Goal: Navigation & Orientation: Find specific page/section

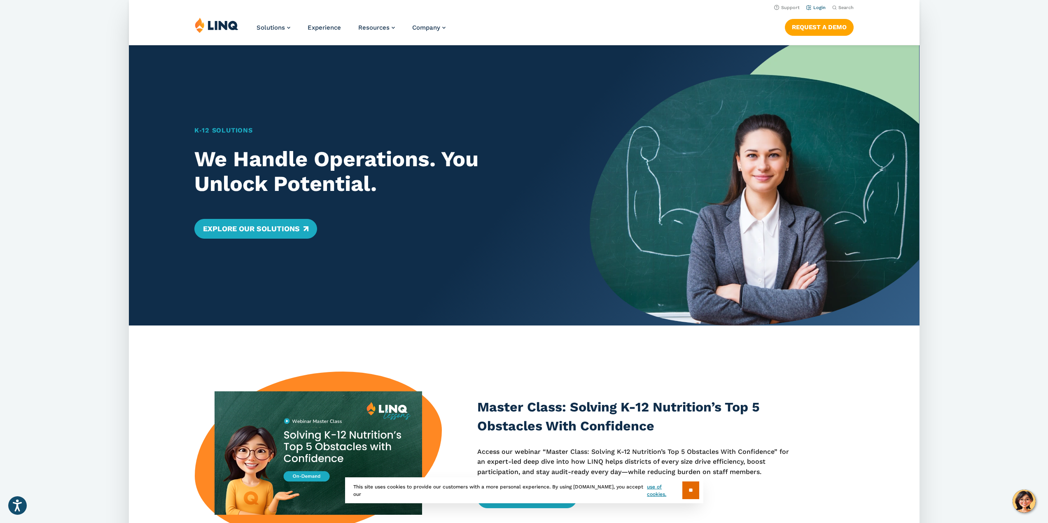
click at [811, 6] on link "Login" at bounding box center [815, 7] width 19 height 5
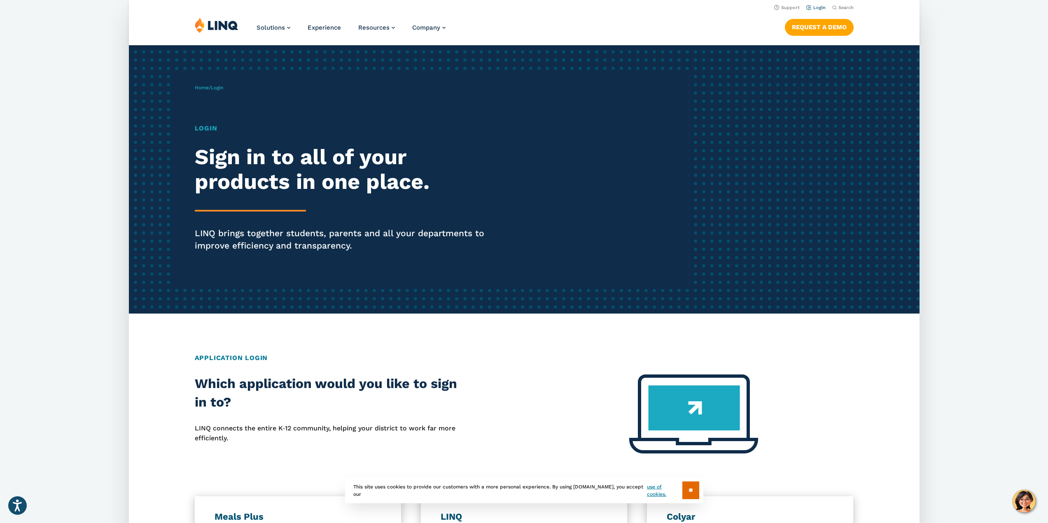
click at [816, 7] on link "Login" at bounding box center [815, 7] width 19 height 5
click at [811, 6] on link "Login" at bounding box center [815, 7] width 19 height 5
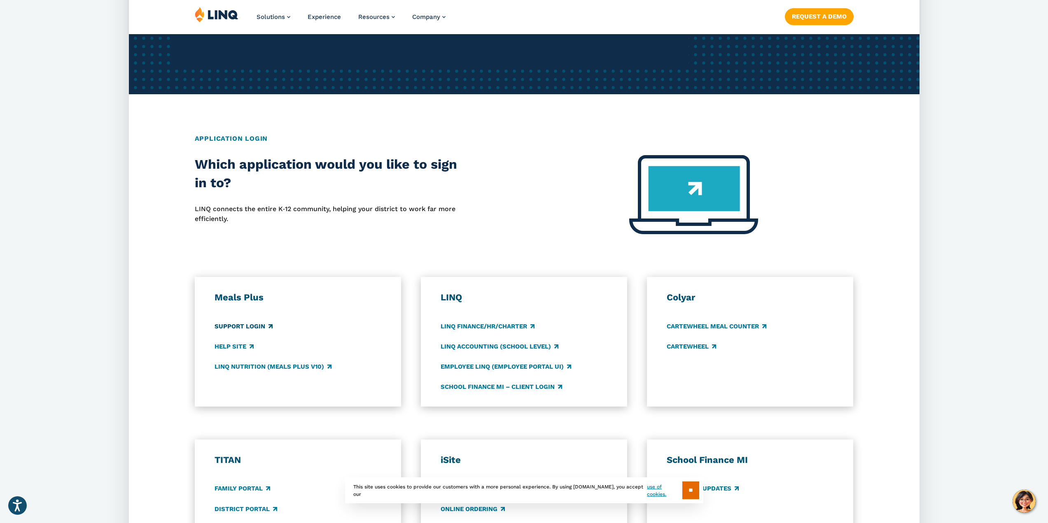
click at [249, 326] on link "Support Login" at bounding box center [244, 326] width 58 height 9
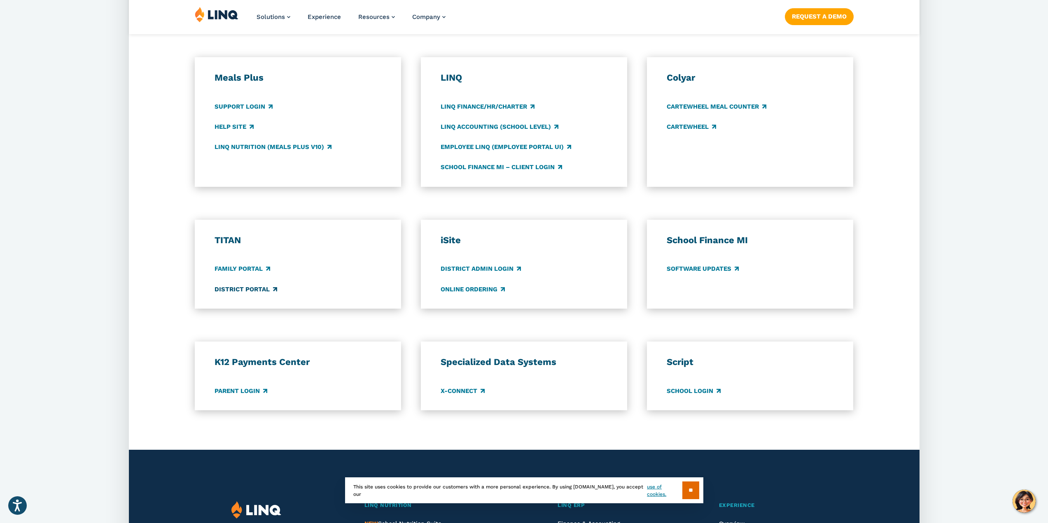
click at [249, 290] on link "District Portal" at bounding box center [246, 289] width 63 height 9
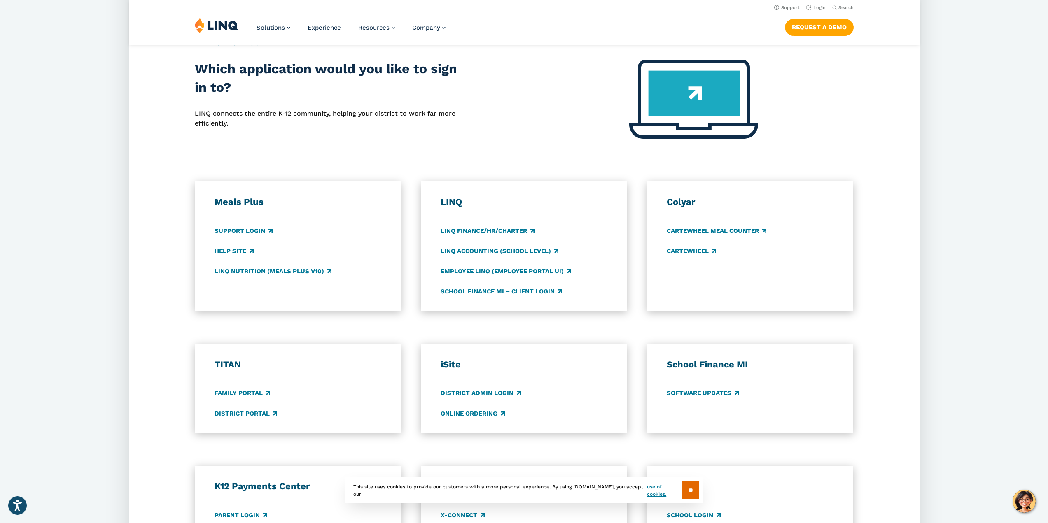
scroll to position [219, 0]
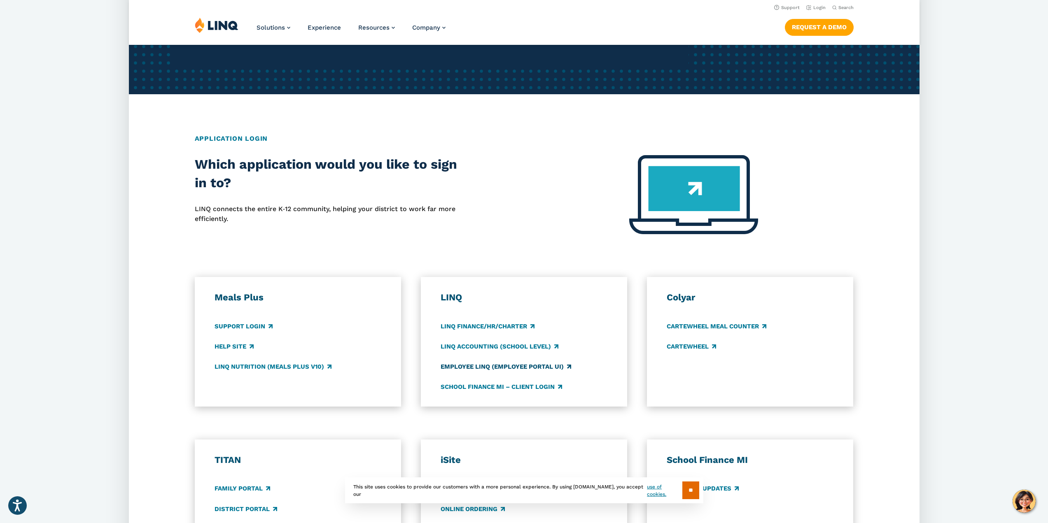
click at [538, 368] on link "Employee LINQ (Employee Portal UI)" at bounding box center [506, 366] width 131 height 9
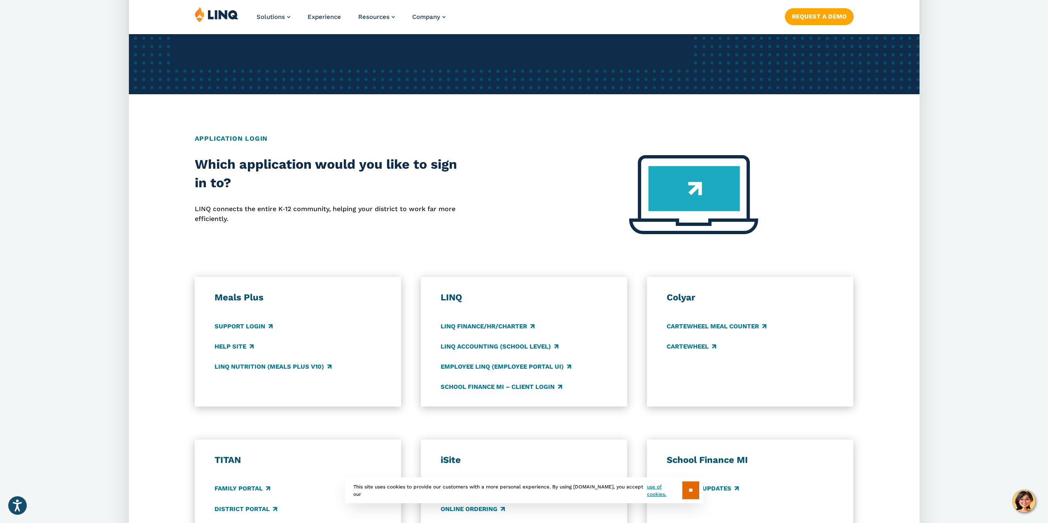
scroll to position [439, 0]
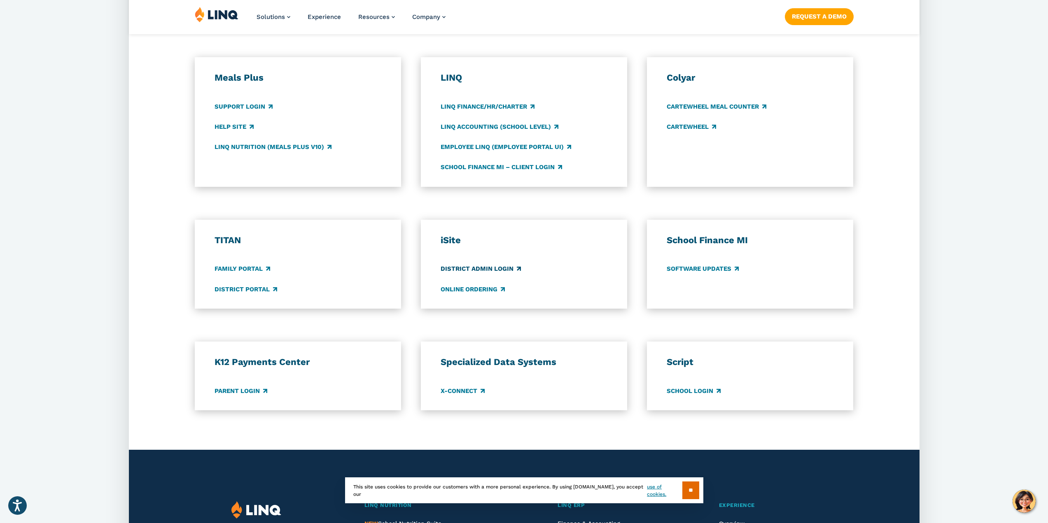
click at [494, 270] on link "District Admin Login" at bounding box center [481, 269] width 80 height 9
click at [478, 292] on link "Online Ordering" at bounding box center [473, 289] width 64 height 9
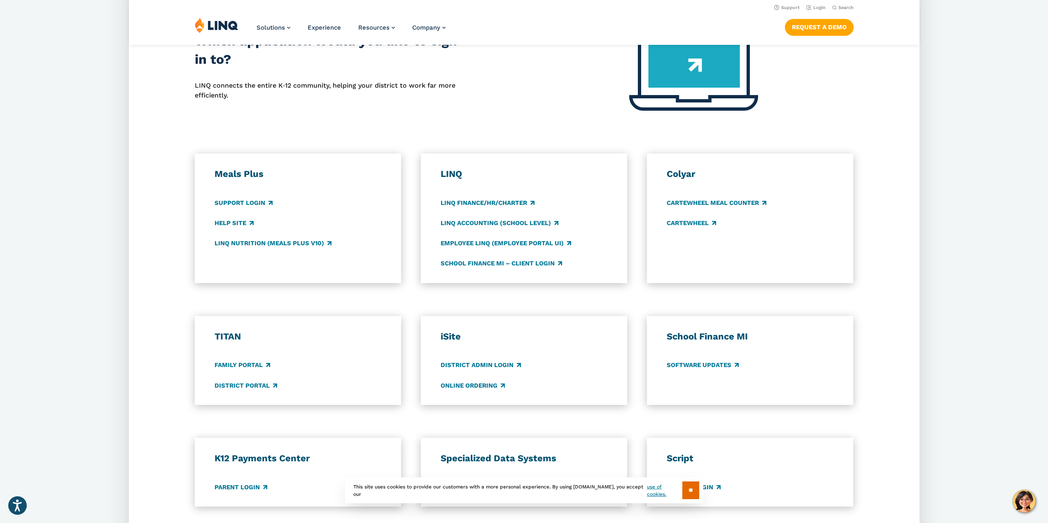
scroll to position [329, 0]
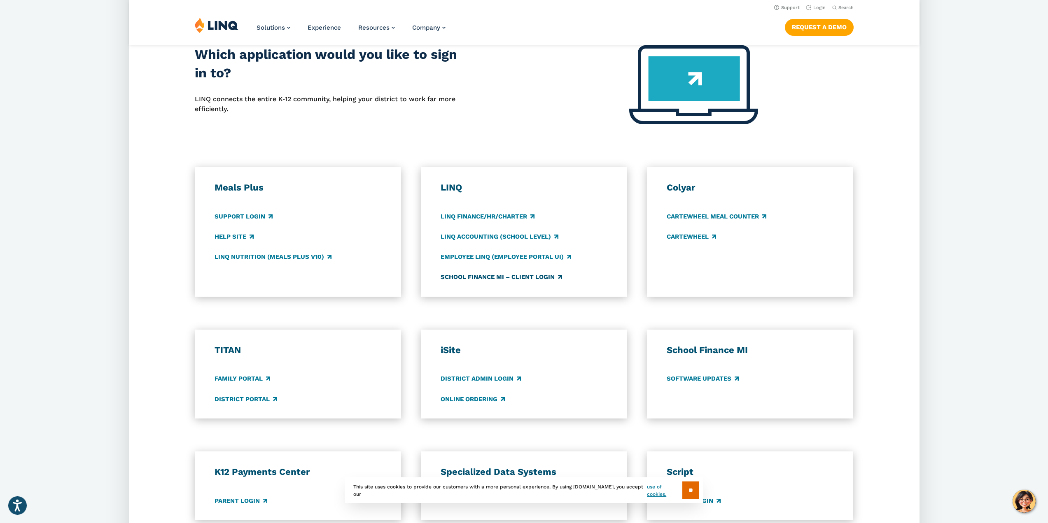
click at [506, 277] on link "School Finance MI – Client Login" at bounding box center [501, 277] width 121 height 9
click at [508, 258] on link "Employee LINQ (Employee Portal UI)" at bounding box center [506, 256] width 131 height 9
click at [533, 238] on link "LINQ Accounting (school level)" at bounding box center [500, 236] width 118 height 9
click at [485, 213] on link "LINQ Finance/HR/Charter" at bounding box center [488, 216] width 94 height 9
click at [259, 258] on link "LINQ Nutrition (Meals Plus v10)" at bounding box center [273, 256] width 117 height 9
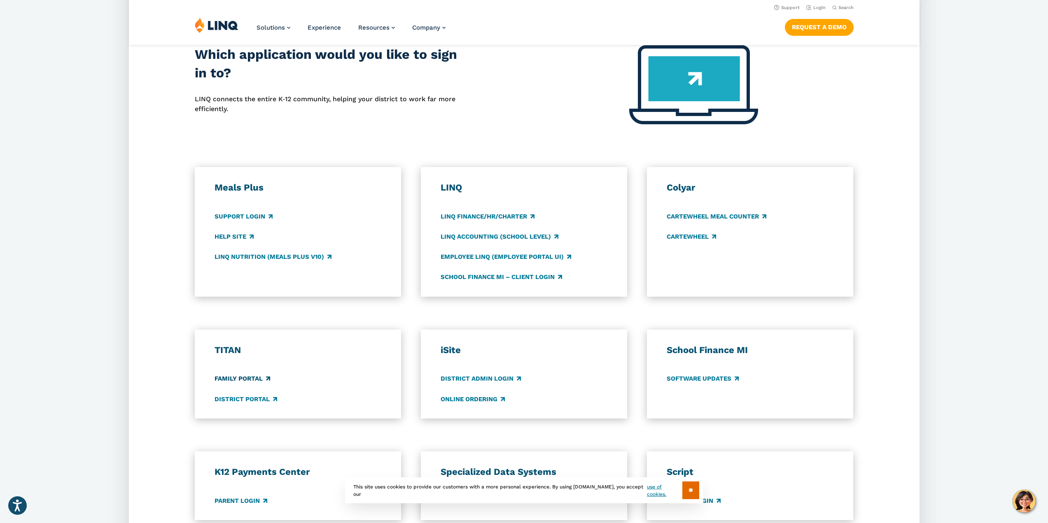
click at [252, 375] on link "Family Portal" at bounding box center [243, 379] width 56 height 9
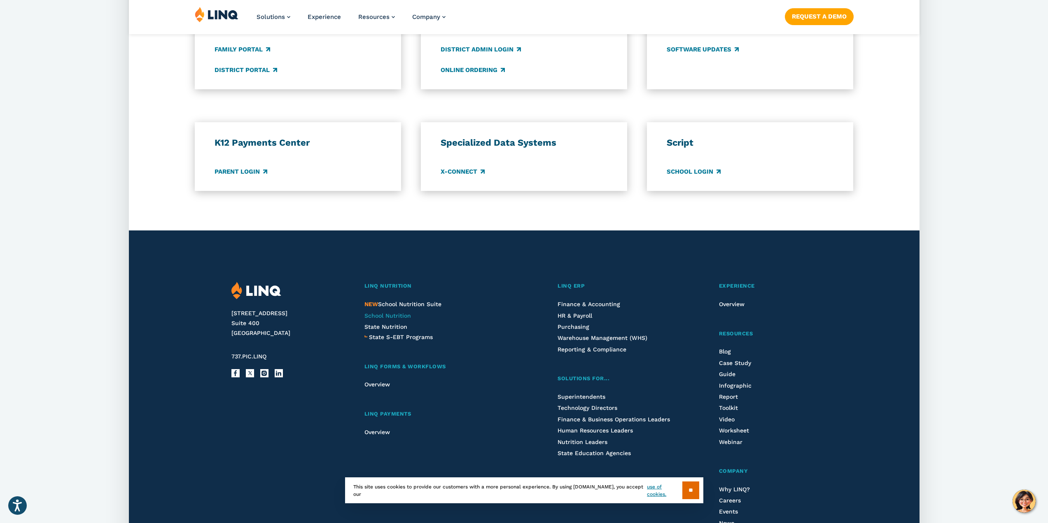
click at [401, 317] on span "School Nutrition" at bounding box center [387, 315] width 47 height 7
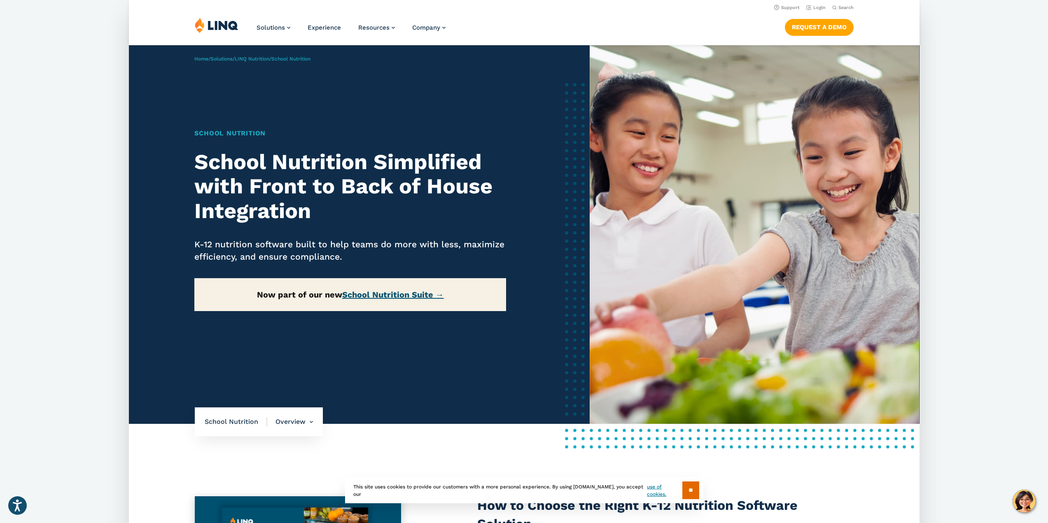
click at [403, 295] on link "School Nutrition Suite →" at bounding box center [393, 295] width 102 height 10
